Goal: Information Seeking & Learning: Check status

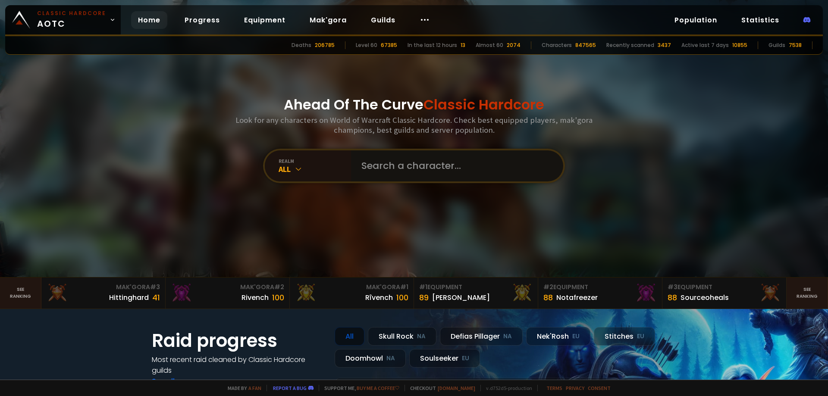
click at [402, 169] on input "text" at bounding box center [454, 166] width 197 height 31
paste input "Borshetty"
type input "Borshetty"
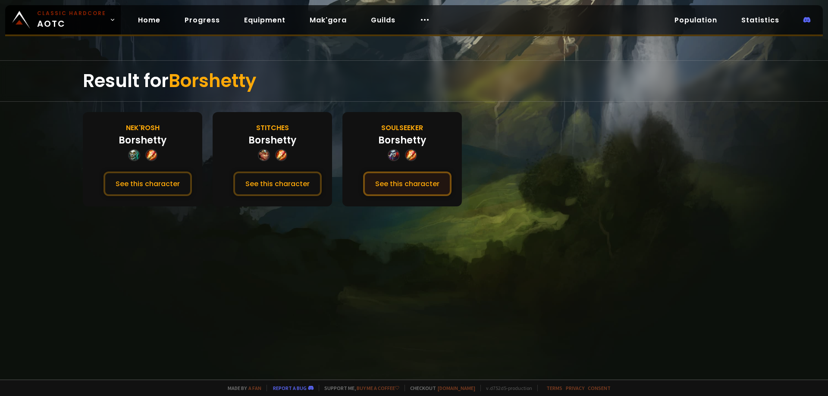
click at [379, 180] on button "See this character" at bounding box center [407, 184] width 88 height 25
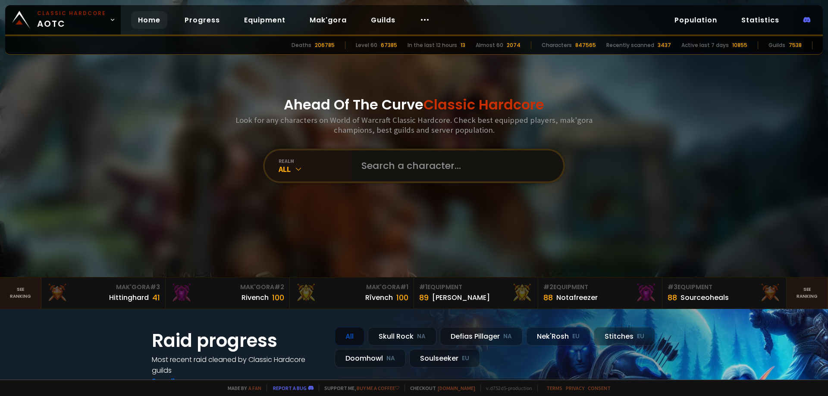
click at [410, 158] on input "text" at bounding box center [454, 166] width 197 height 31
paste input "Amabush"
type input "Amabush"
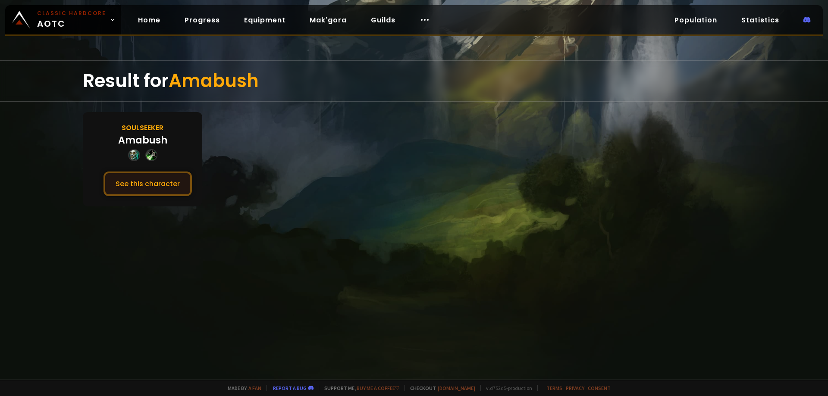
click at [160, 182] on button "See this character" at bounding box center [148, 184] width 88 height 25
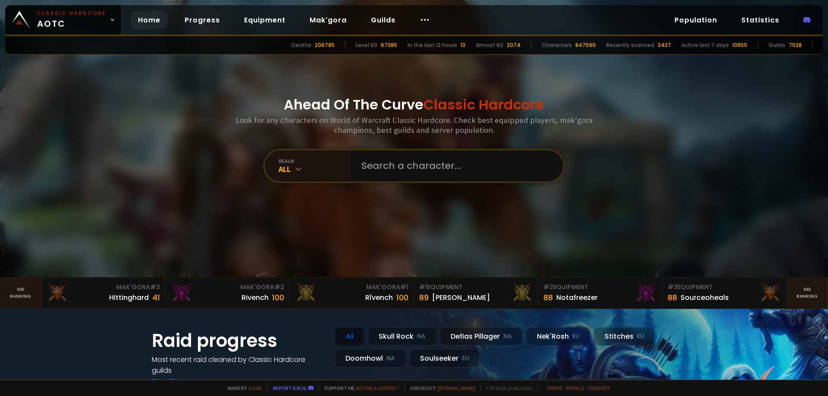
drag, startPoint x: 201, startPoint y: 259, endPoint x: 309, endPoint y: 200, distance: 123.3
click at [395, 150] on div "realm All" at bounding box center [414, 166] width 302 height 35
click at [402, 167] on input "text" at bounding box center [454, 166] width 197 height 31
paste input "Martyriionii"
type input "Martyriionii"
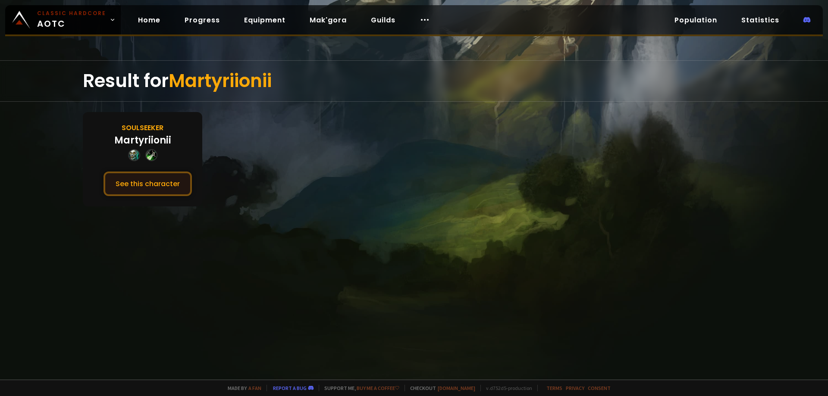
click at [164, 190] on button "See this character" at bounding box center [148, 184] width 88 height 25
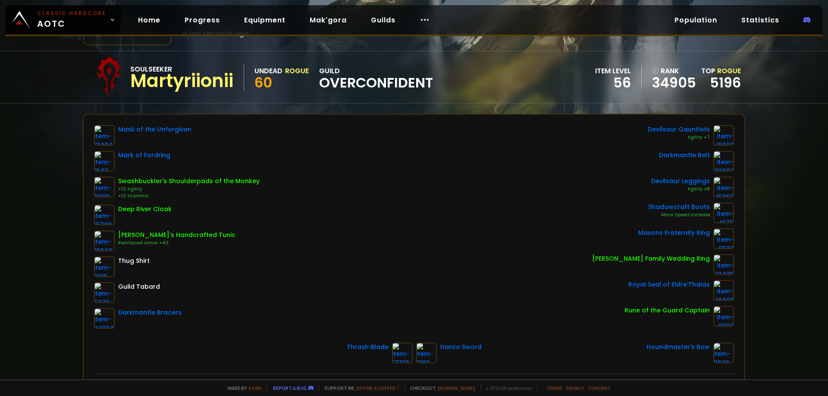
scroll to position [43, 0]
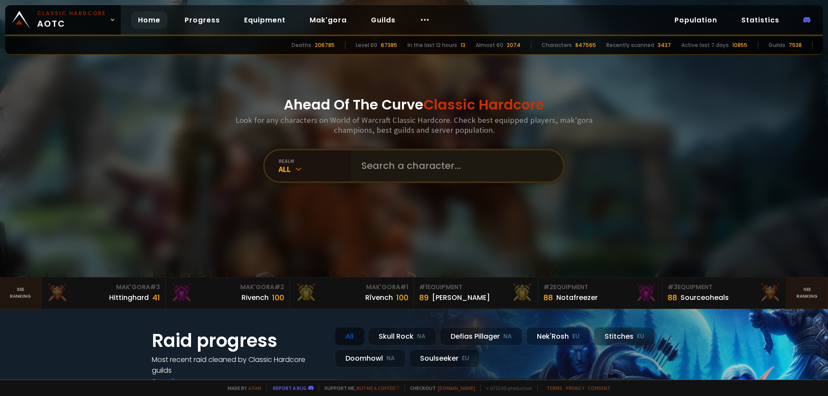
drag, startPoint x: 377, startPoint y: 151, endPoint x: 379, endPoint y: 158, distance: 7.1
click at [379, 157] on div "realm All" at bounding box center [414, 166] width 302 height 35
click at [379, 158] on input "text" at bounding box center [454, 166] width 197 height 31
paste input "Amabush"
type input "Amabush"
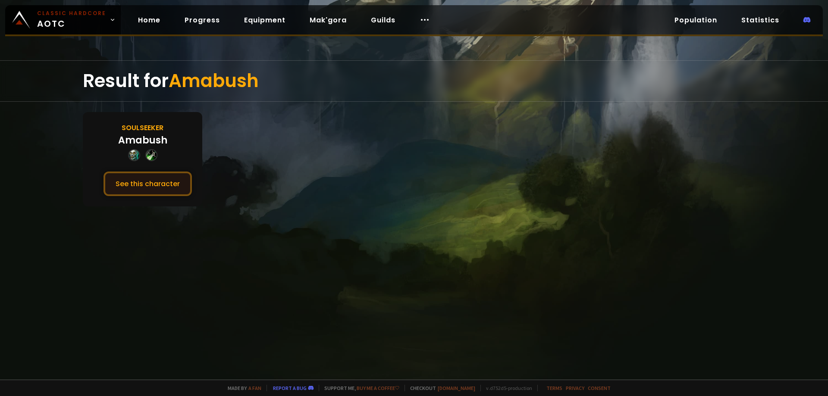
click at [137, 190] on button "See this character" at bounding box center [148, 184] width 88 height 25
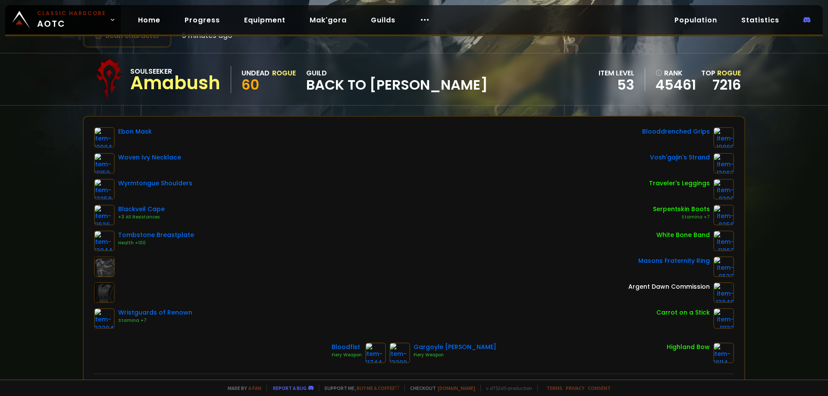
scroll to position [43, 0]
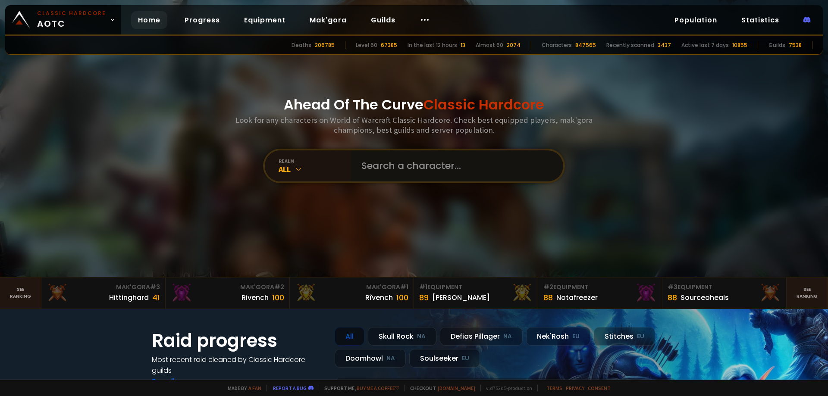
click at [405, 171] on input "text" at bounding box center [454, 166] width 197 height 31
paste input "Isca"
type input "Isca"
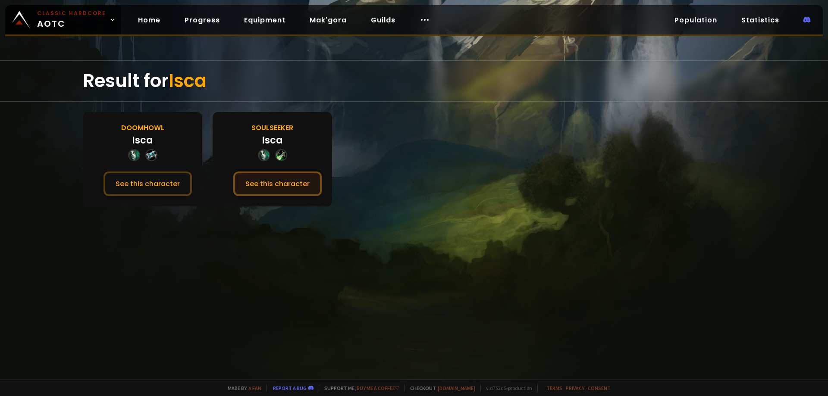
click at [267, 194] on button "See this character" at bounding box center [277, 184] width 88 height 25
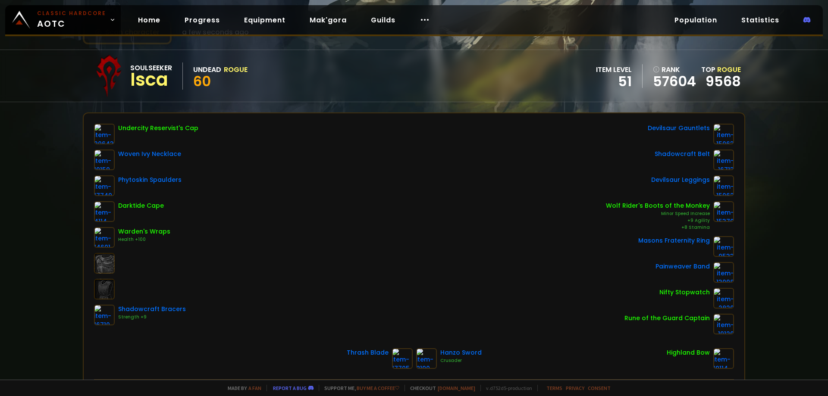
scroll to position [43, 0]
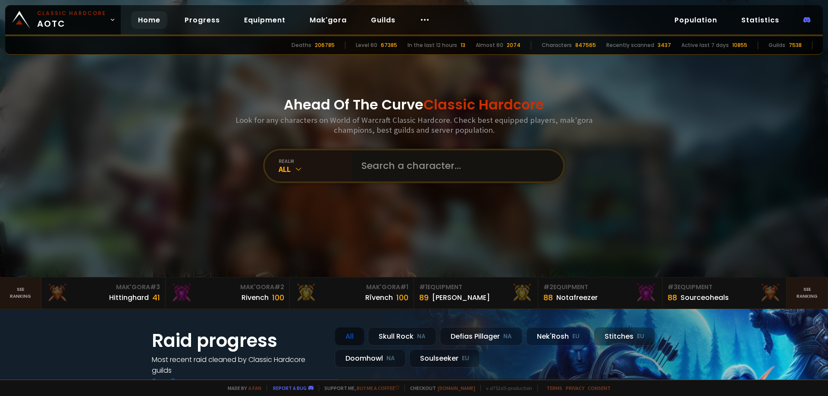
click at [398, 167] on input "text" at bounding box center [454, 166] width 197 height 31
paste input "Bambim"
type input "Bambim"
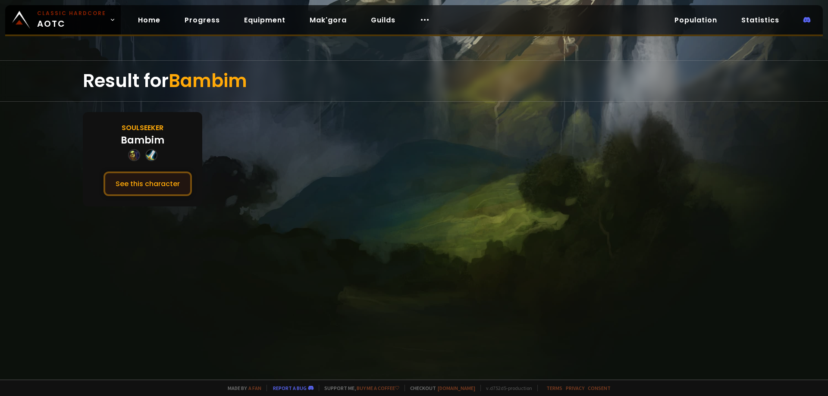
click at [156, 184] on button "See this character" at bounding box center [148, 184] width 88 height 25
